Goal: Task Accomplishment & Management: Use online tool/utility

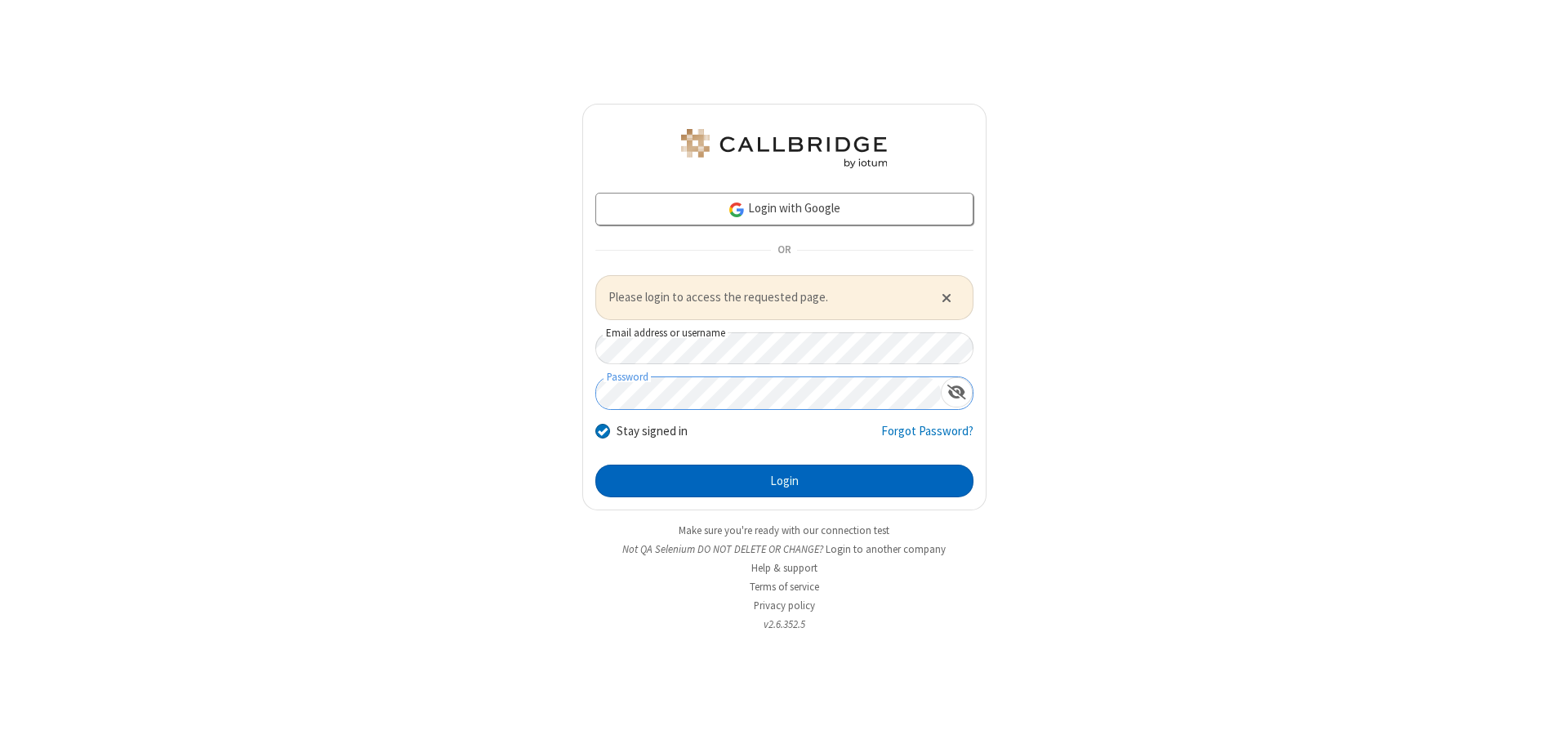
click at [784, 480] on button "Login" at bounding box center [784, 481] width 378 height 33
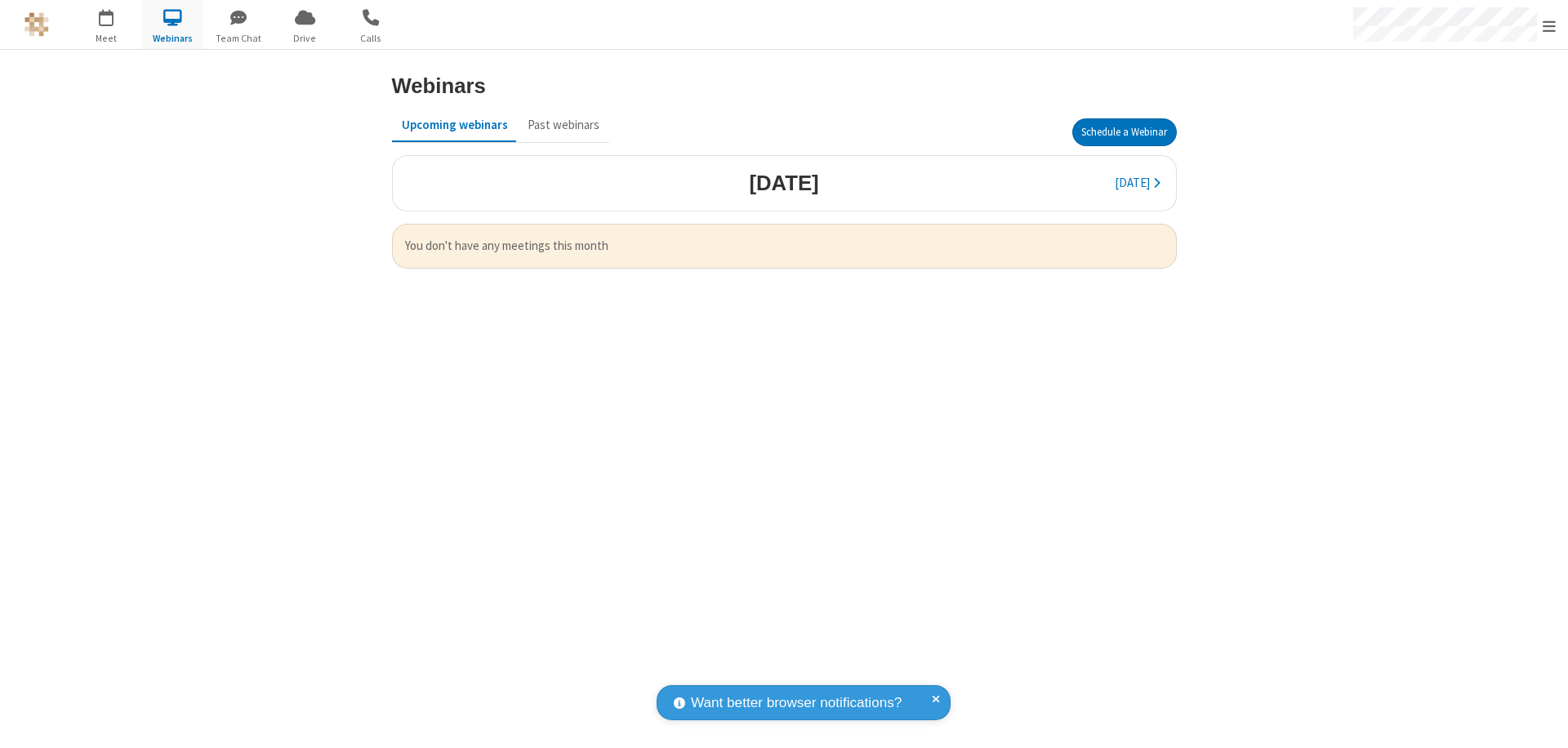
click at [1124, 133] on button "Schedule a Webinar" at bounding box center [1124, 132] width 104 height 28
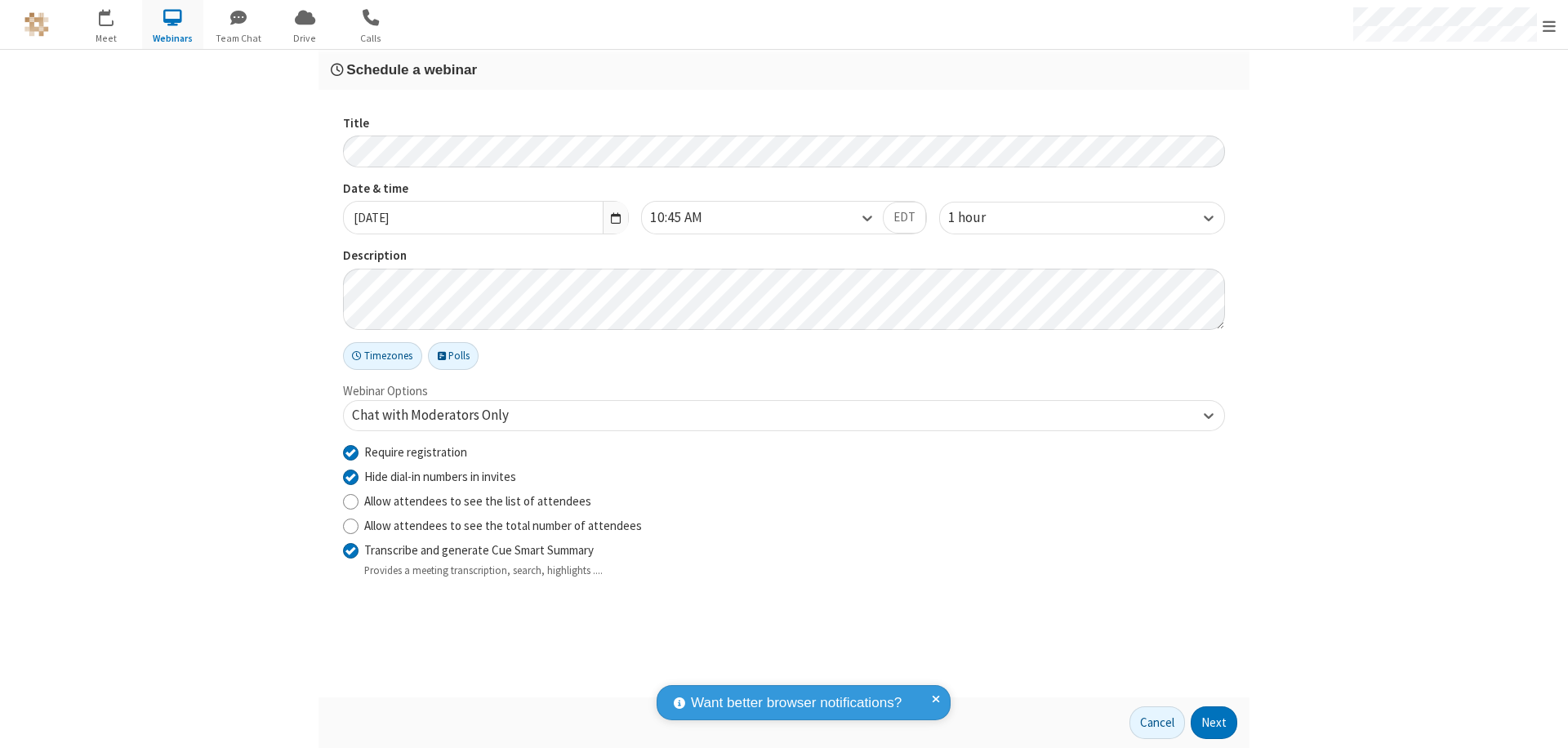
click at [350, 452] on input "Require registration" at bounding box center [351, 452] width 15 height 17
checkbox input "false"
click at [1214, 723] on button "Next" at bounding box center [1214, 723] width 46 height 33
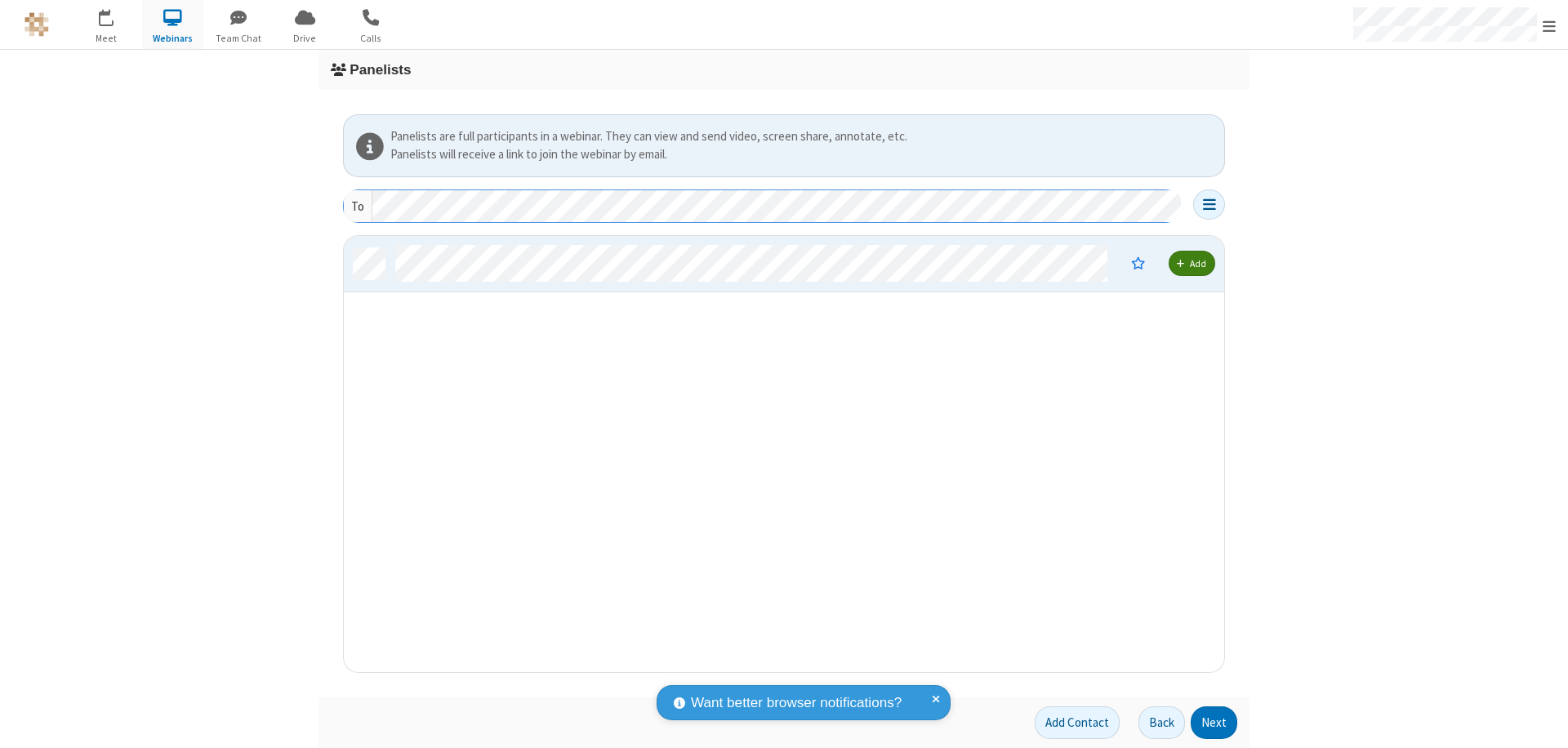
scroll to position [424, 868]
click at [1214, 723] on button "Next" at bounding box center [1214, 723] width 46 height 33
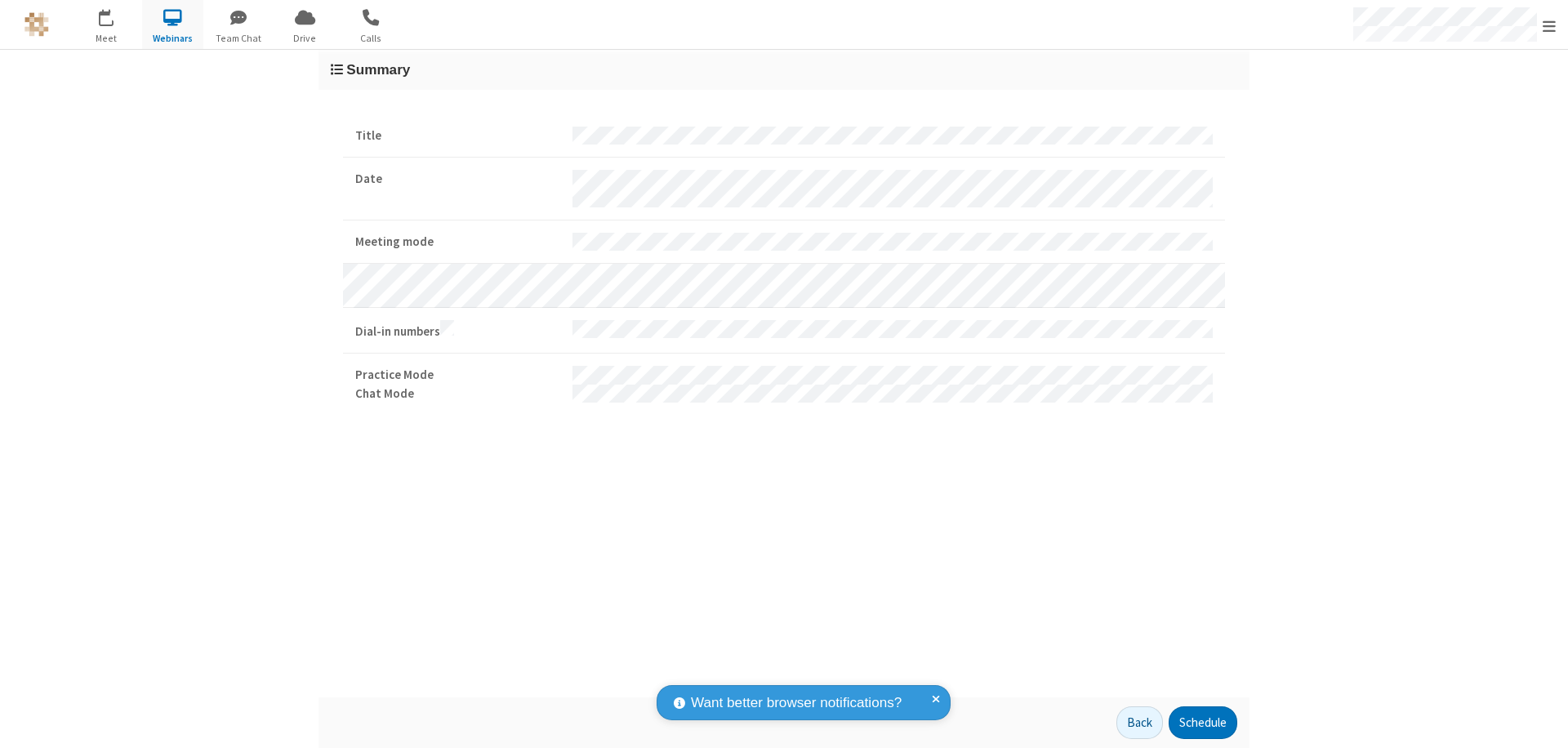
click at [1202, 723] on button "Schedule" at bounding box center [1202, 723] width 69 height 33
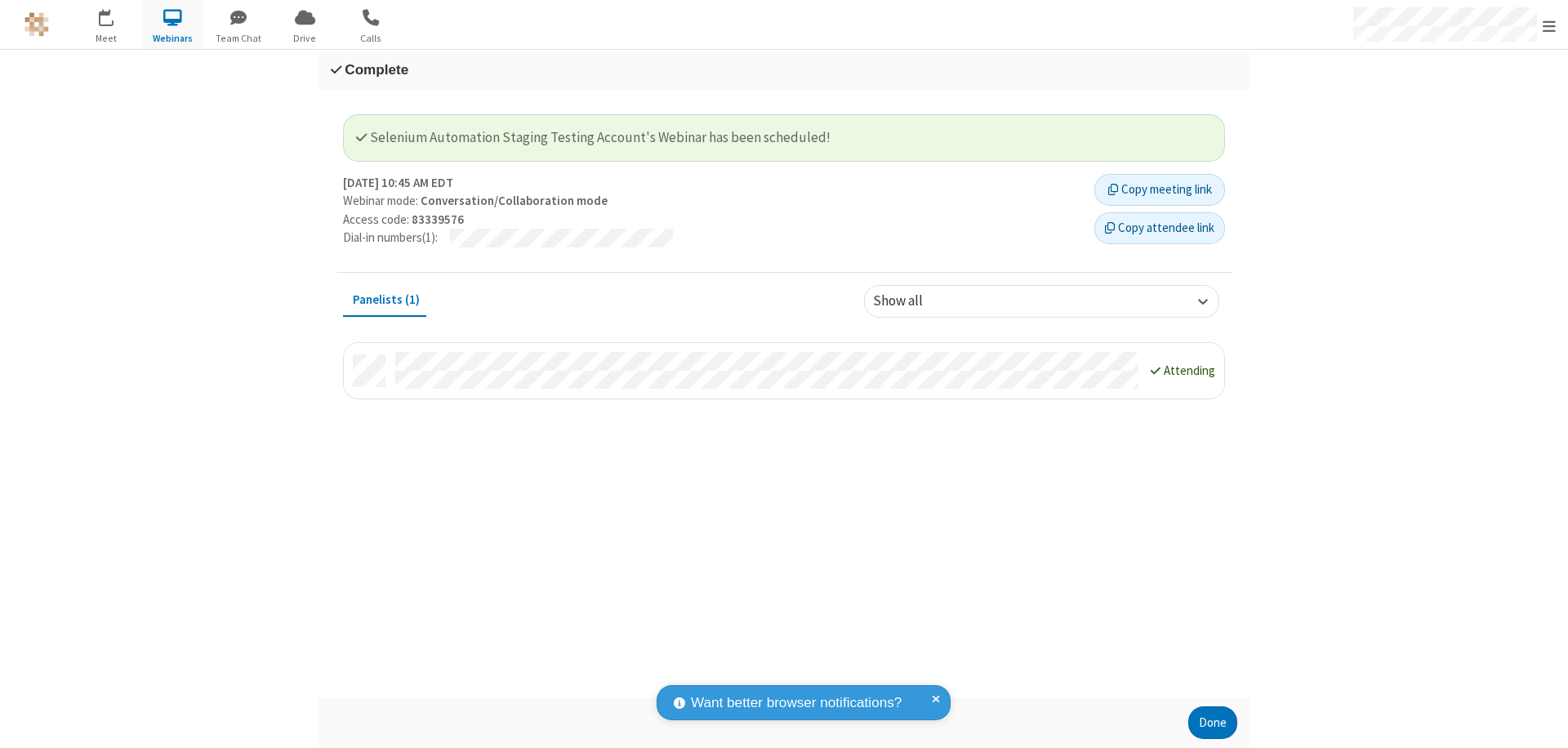
click at [1213, 723] on button "Done" at bounding box center [1212, 723] width 49 height 33
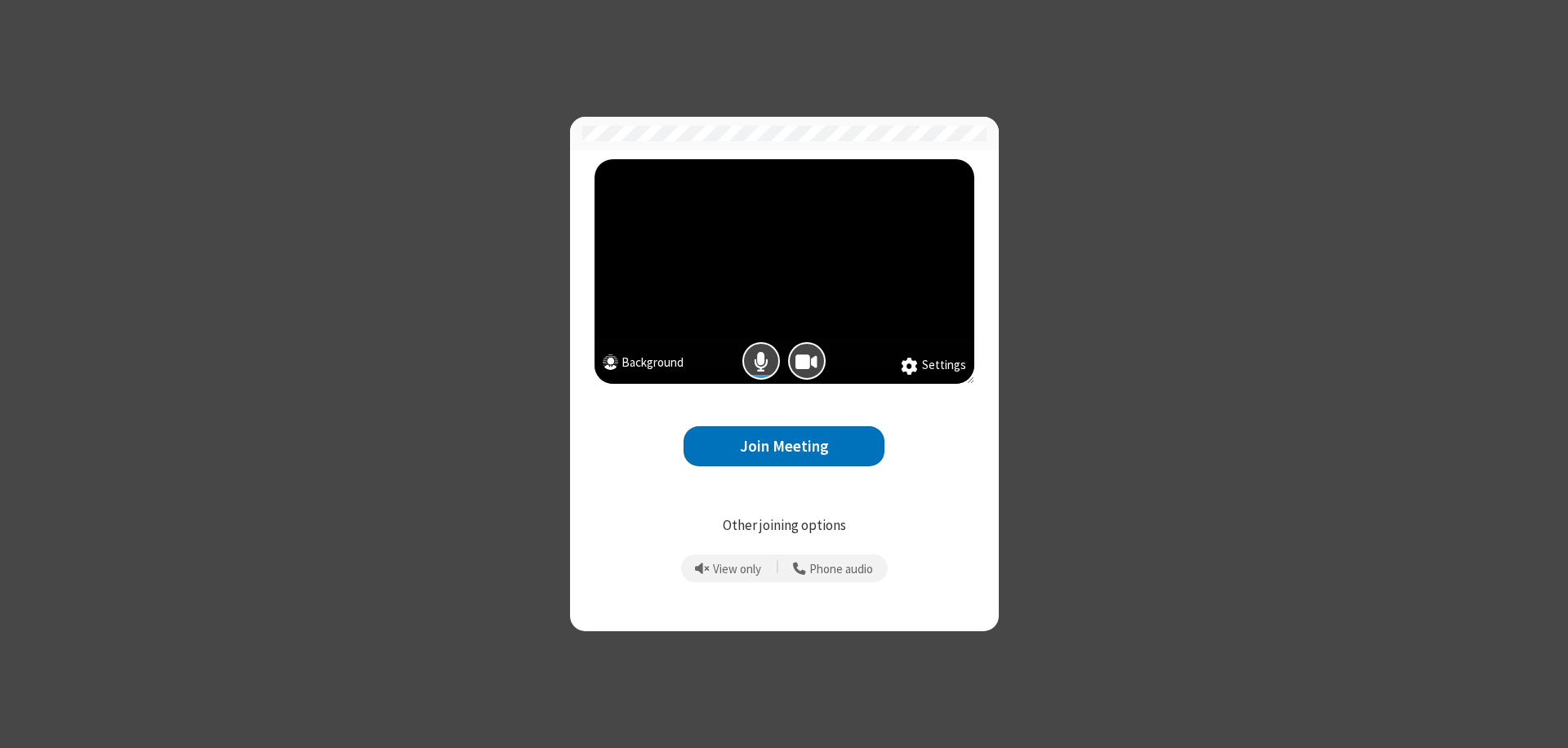
click at [784, 446] on button "Join Meeting" at bounding box center [784, 446] width 201 height 40
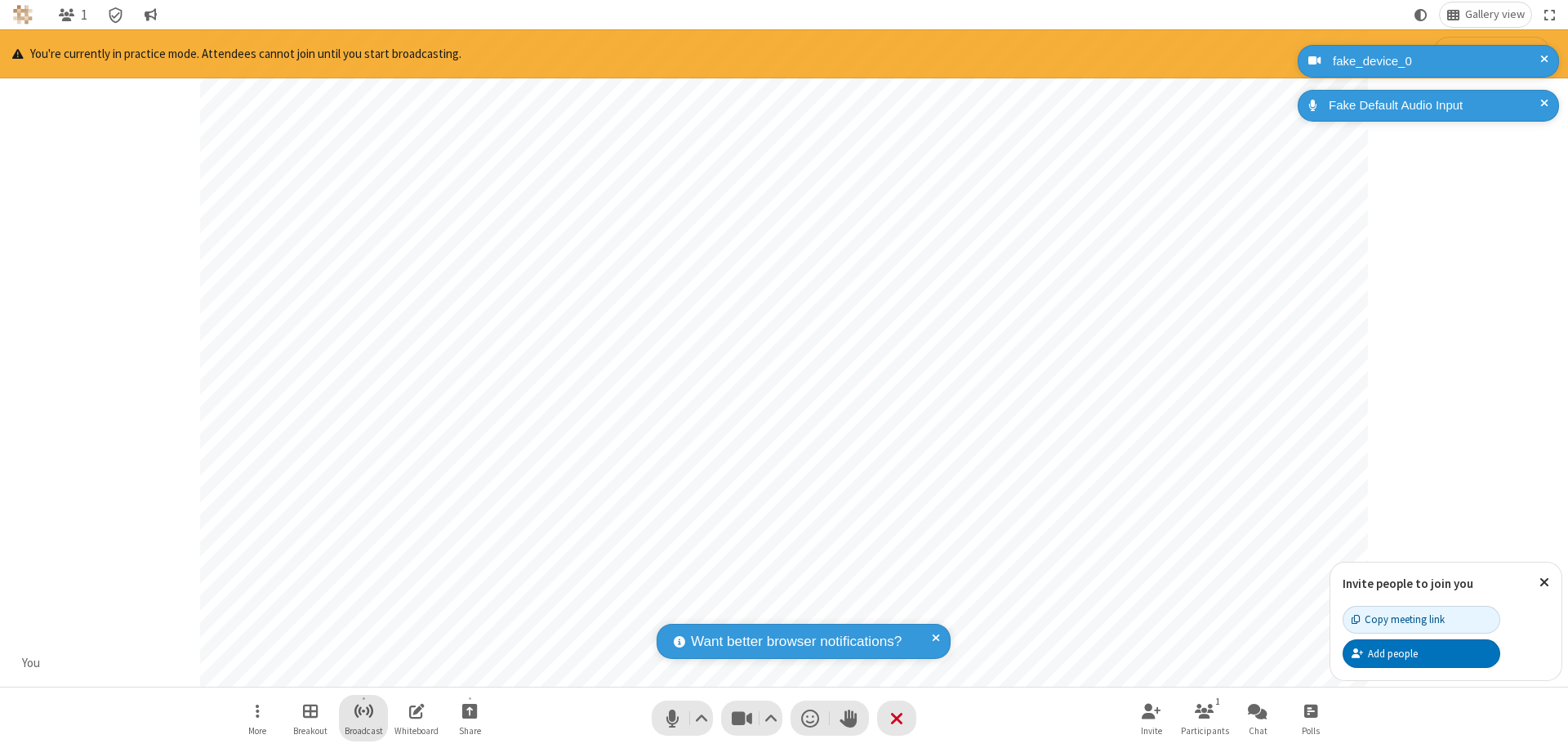
click at [363, 710] on span "Start broadcast" at bounding box center [364, 710] width 20 height 20
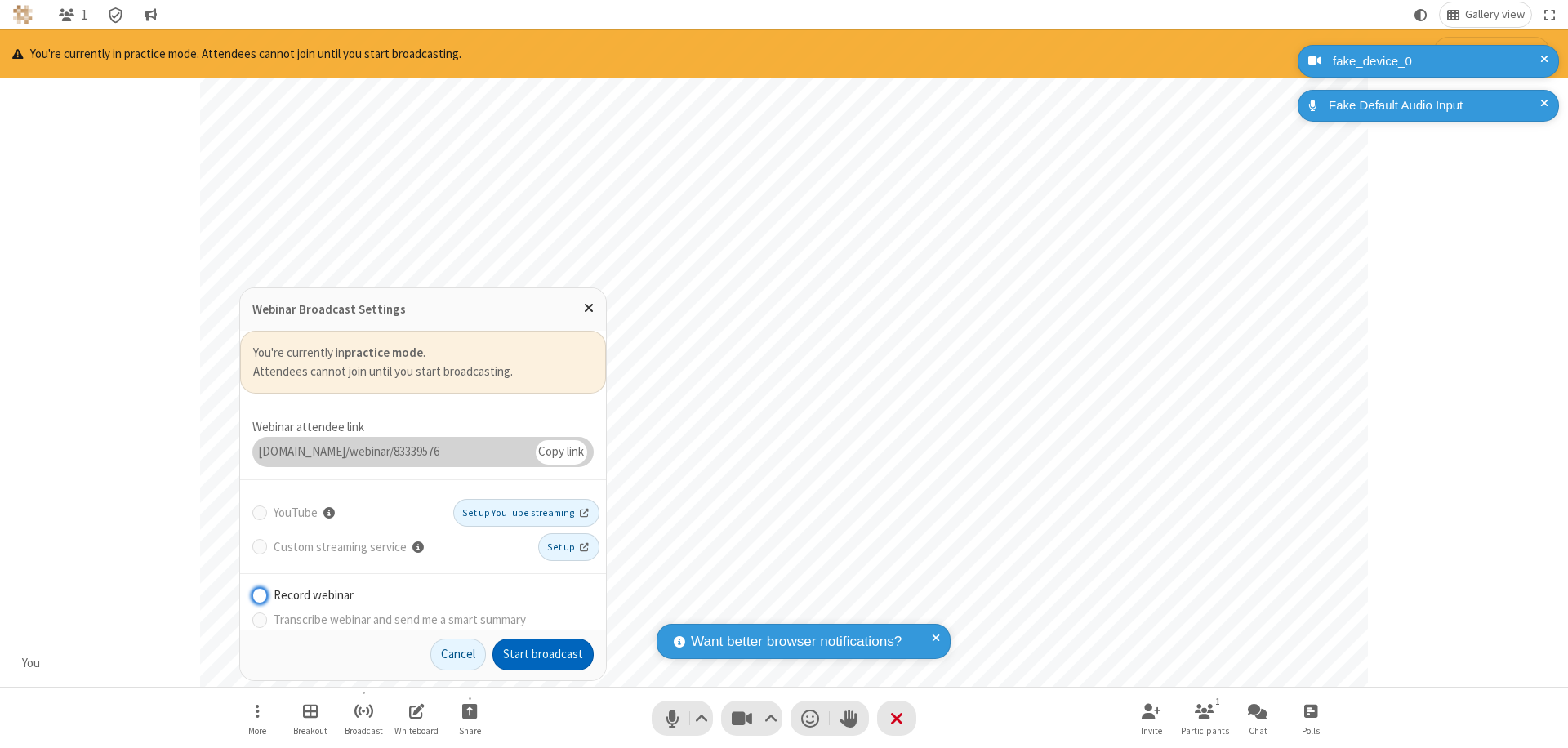
click at [543, 654] on button "Start broadcast" at bounding box center [543, 655] width 102 height 33
